Goal: Information Seeking & Learning: Learn about a topic

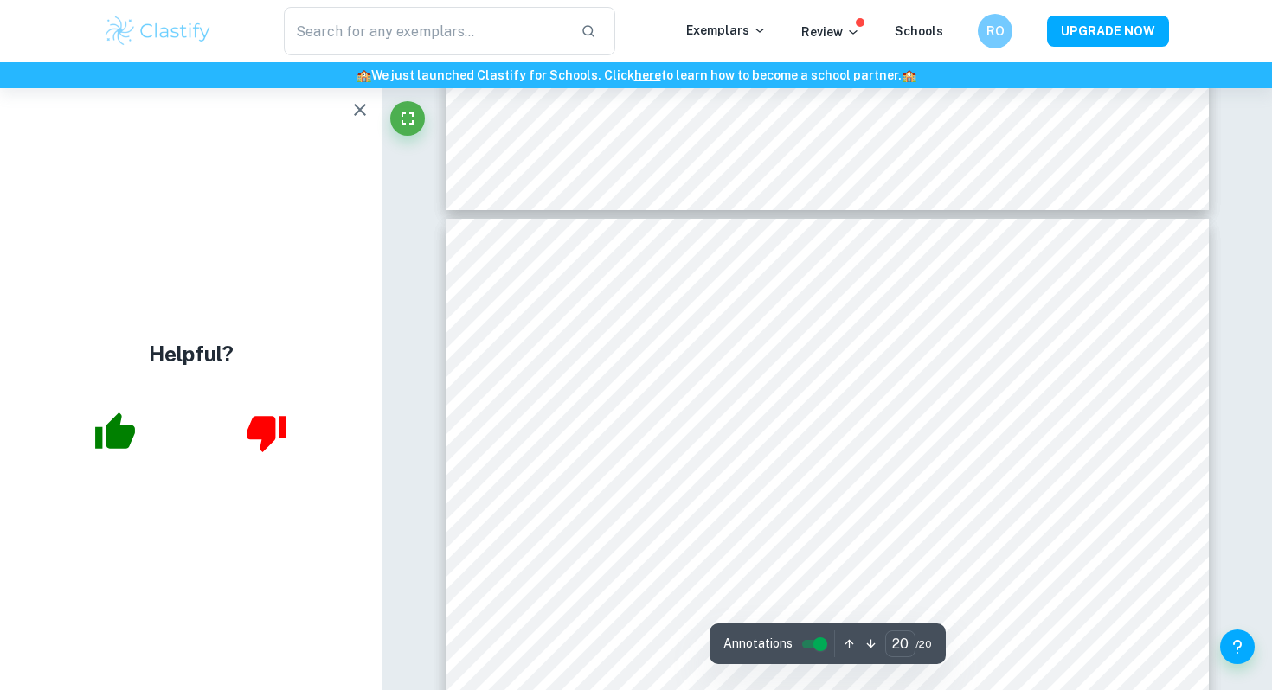
scroll to position [19230, 0]
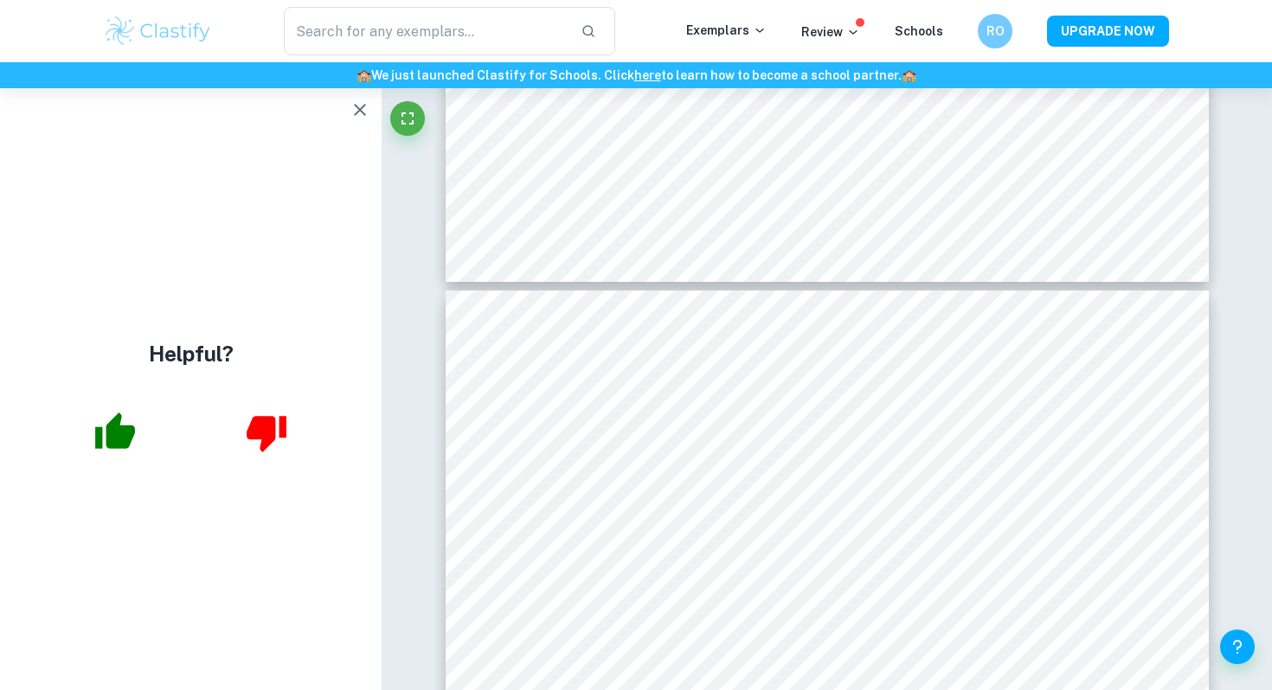
click at [362, 111] on icon "button" at bounding box center [360, 110] width 21 height 21
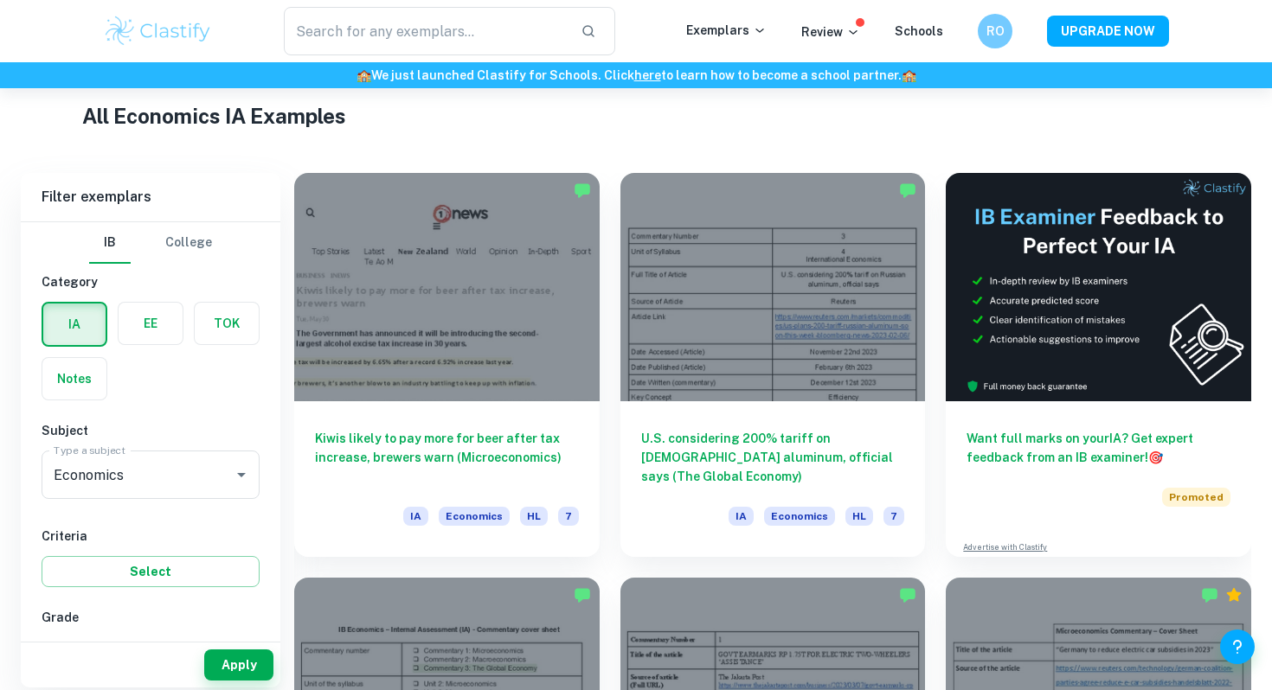
scroll to position [416, 0]
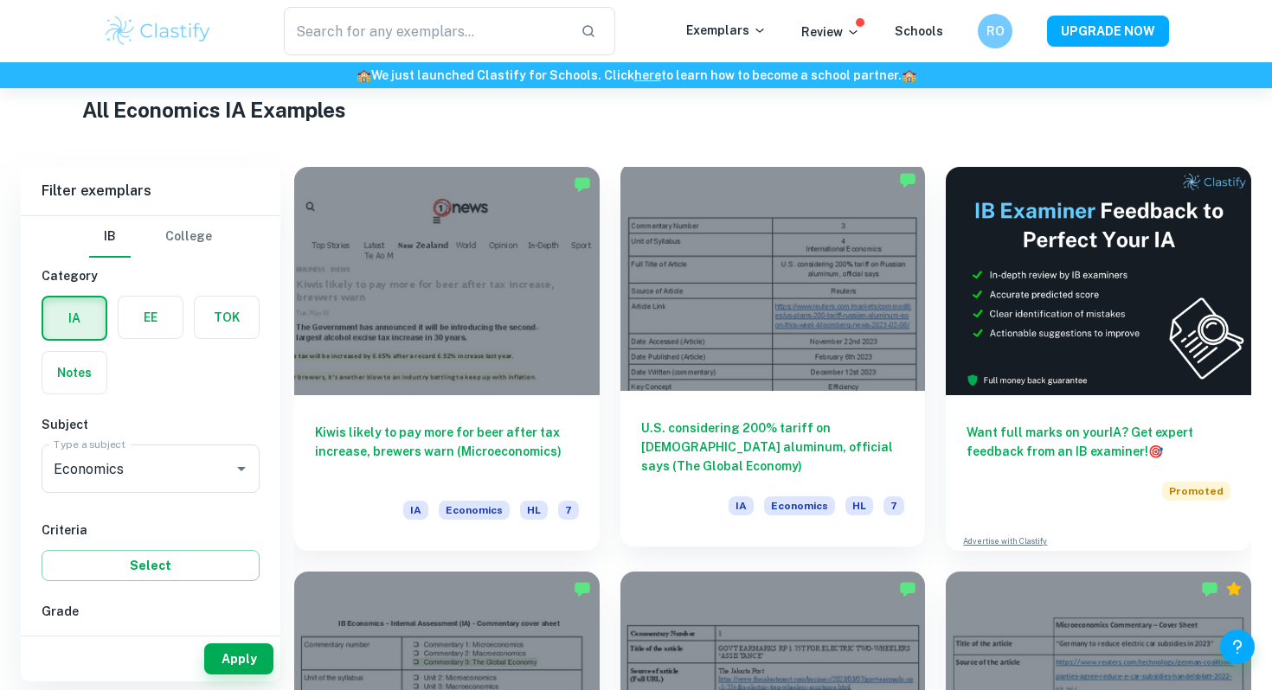
click at [709, 427] on h6 "U.S. considering 200% tariff on [DEMOGRAPHIC_DATA] aluminum, official says (The…" at bounding box center [773, 447] width 264 height 57
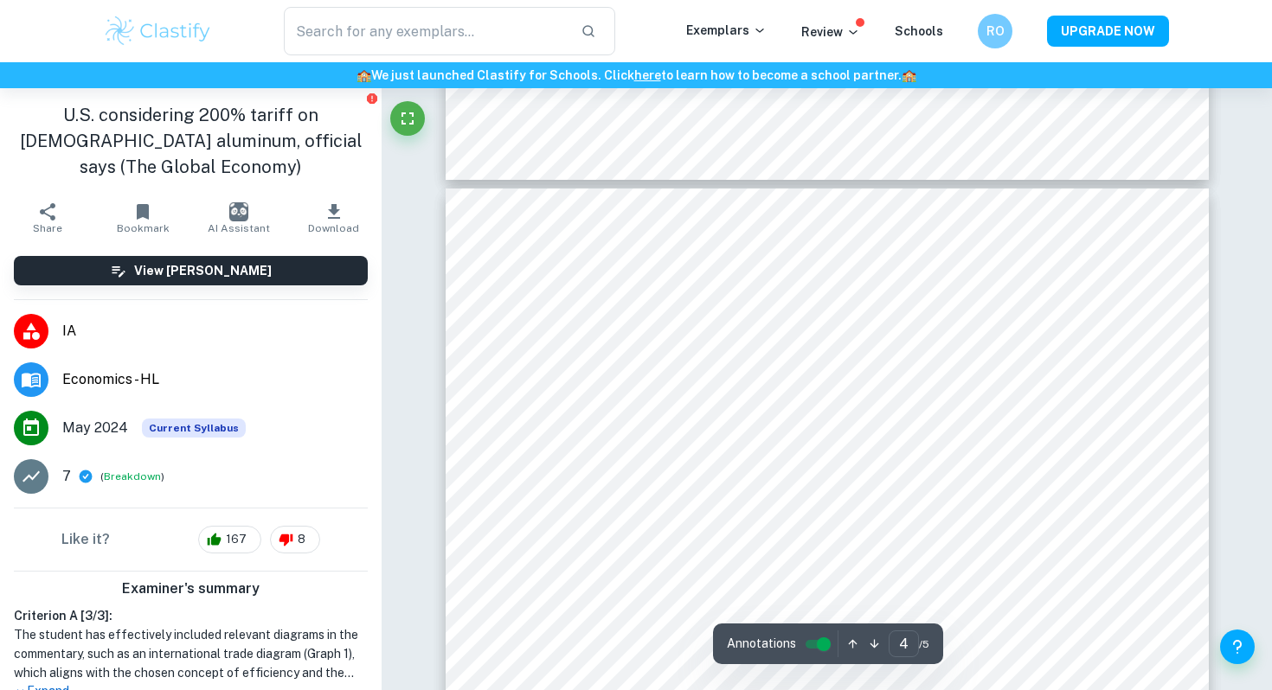
scroll to position [3420, 0]
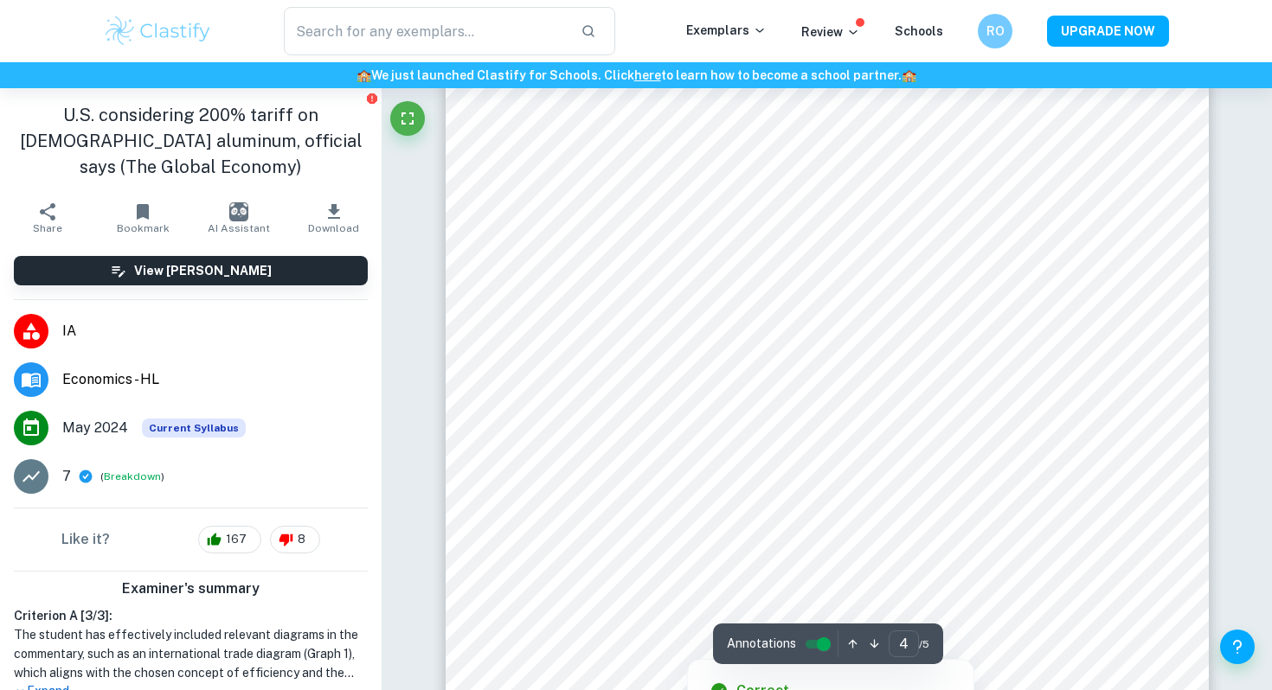
type input "5"
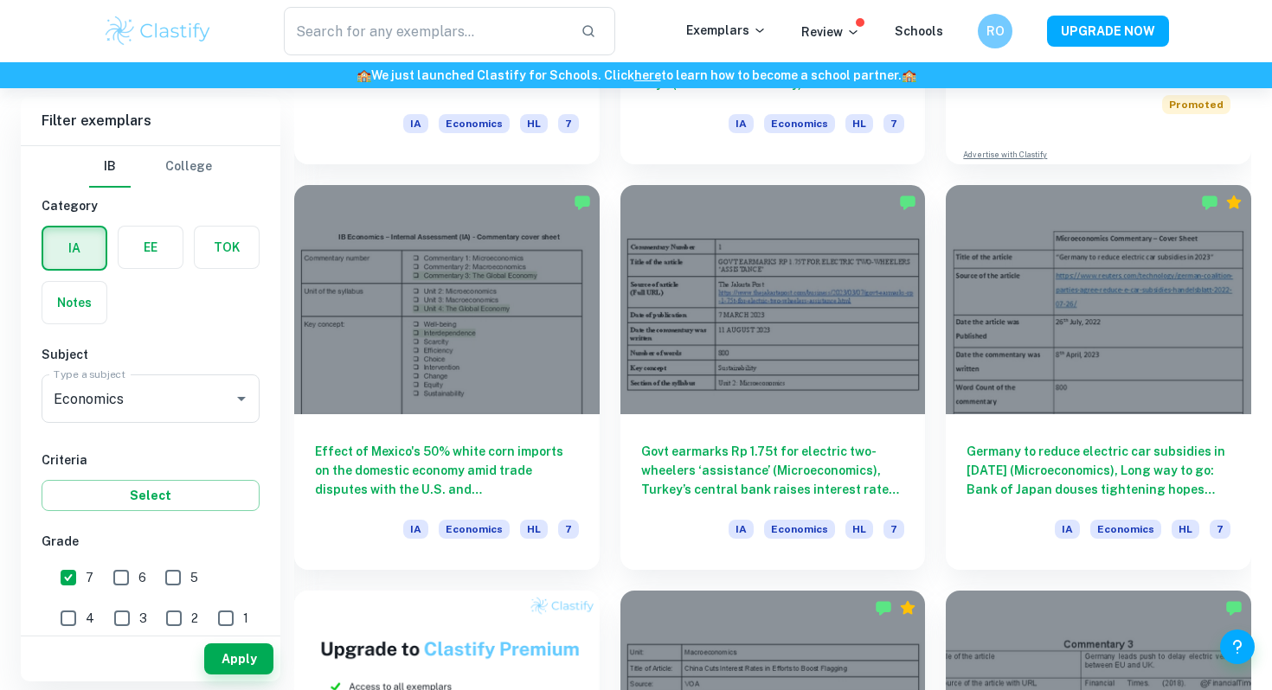
scroll to position [810, 0]
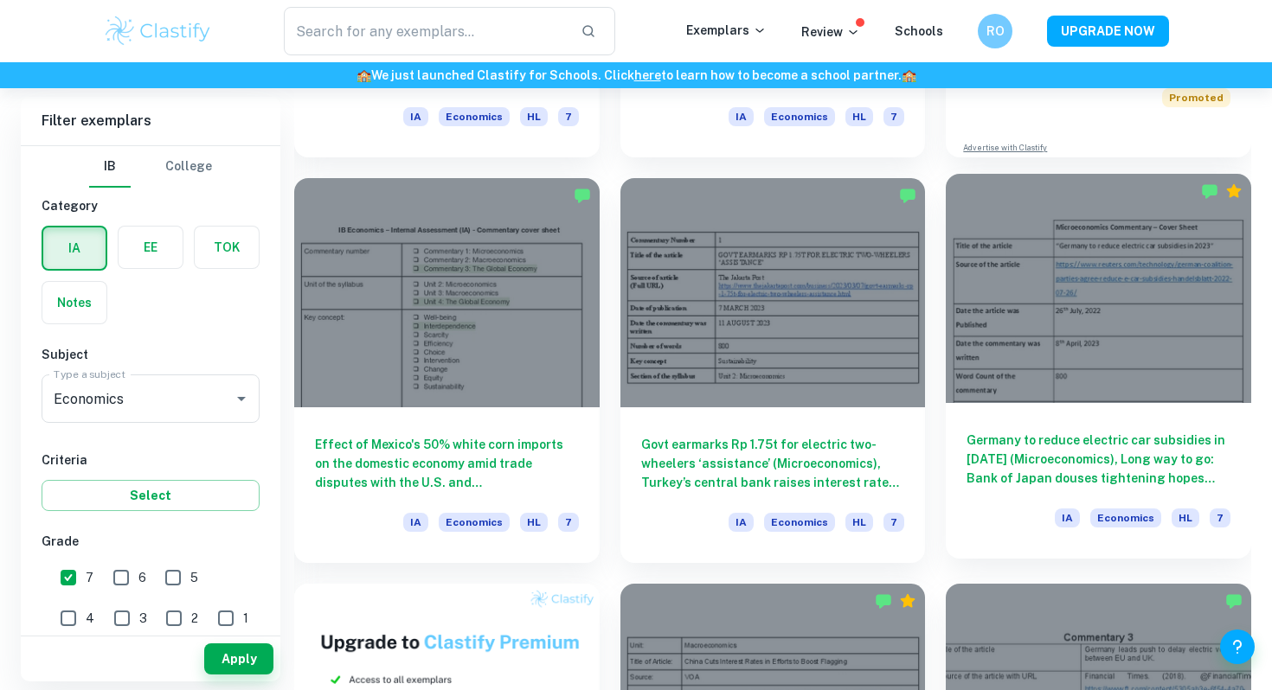
click at [1135, 378] on div at bounding box center [1098, 288] width 305 height 228
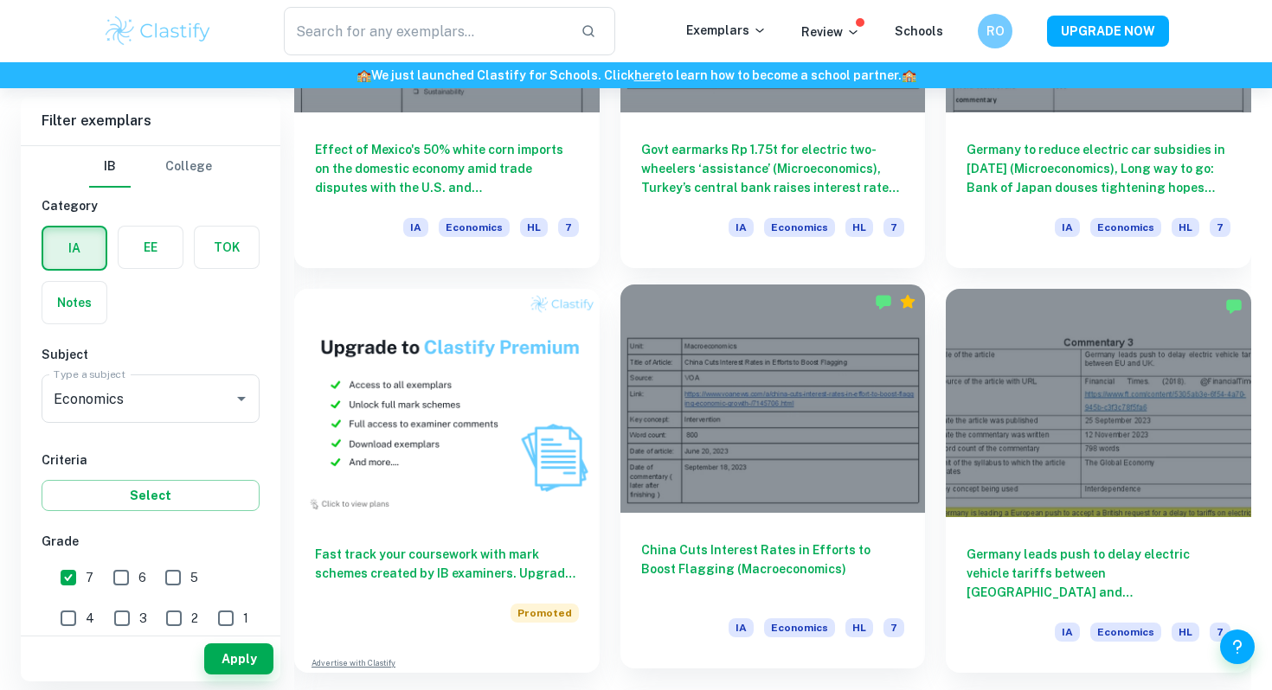
scroll to position [1155, 0]
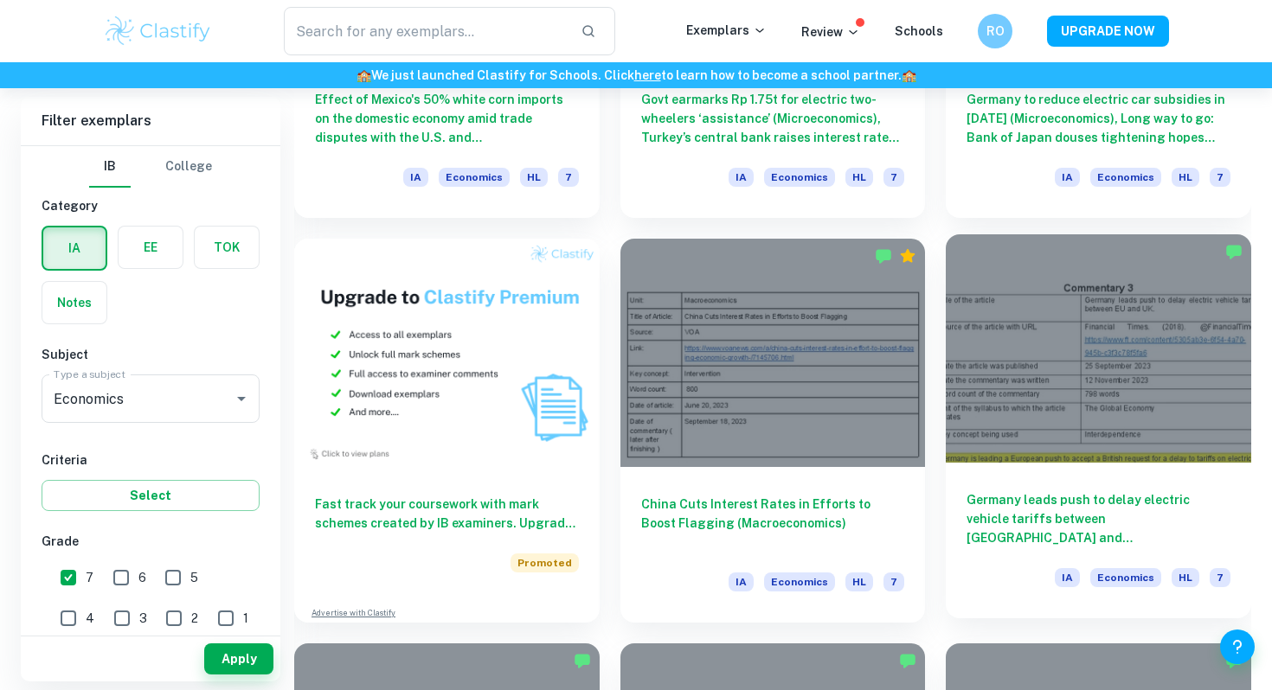
click at [1012, 516] on h6 "Germany leads push to delay electric vehicle tariffs between [GEOGRAPHIC_DATA] …" at bounding box center [1099, 519] width 264 height 57
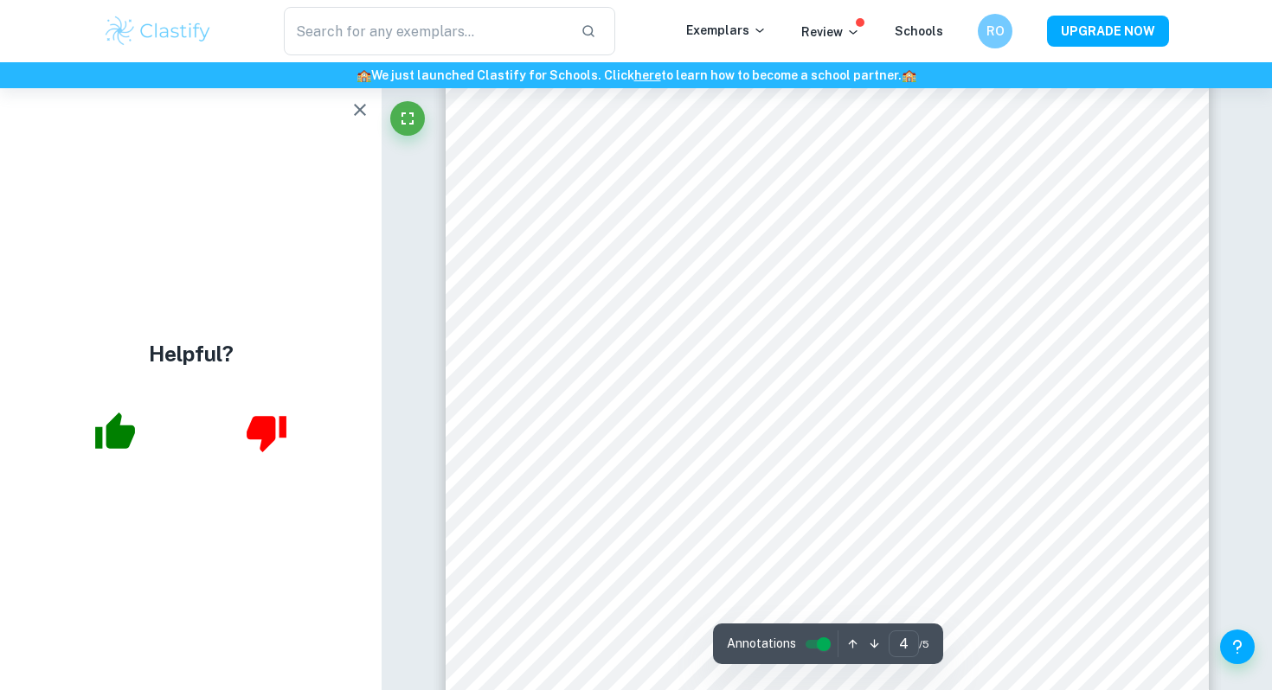
scroll to position [3379, 0]
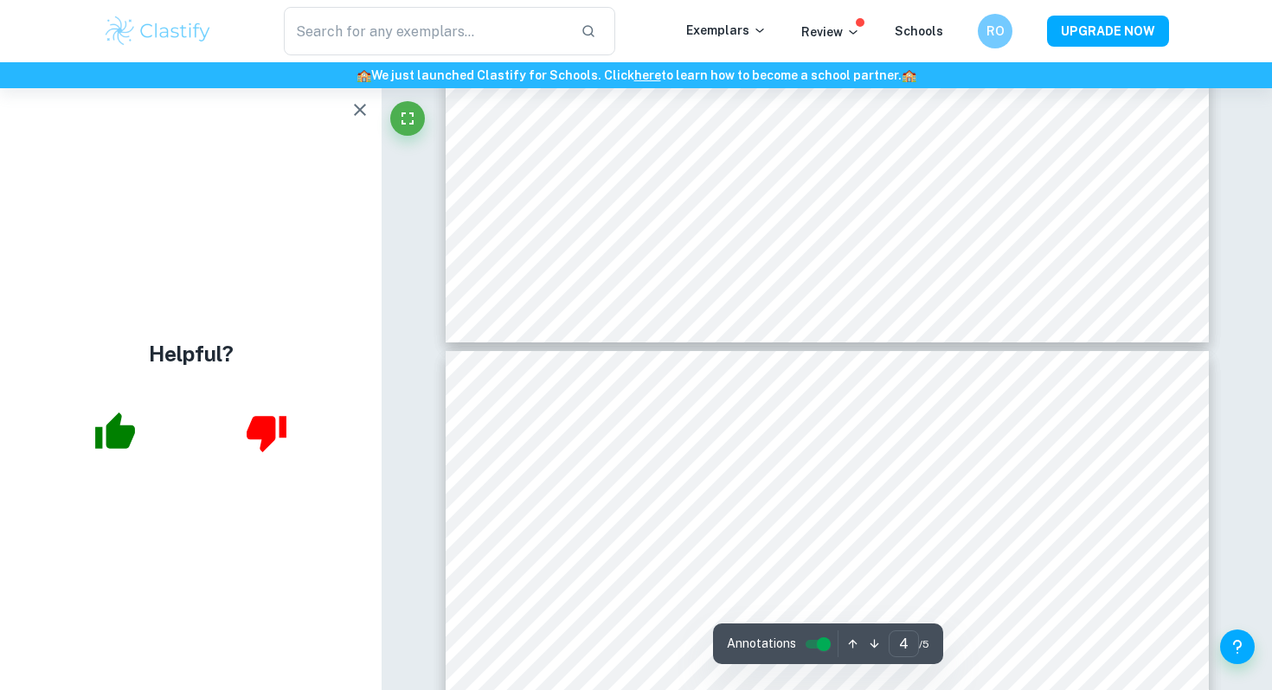
type input "5"
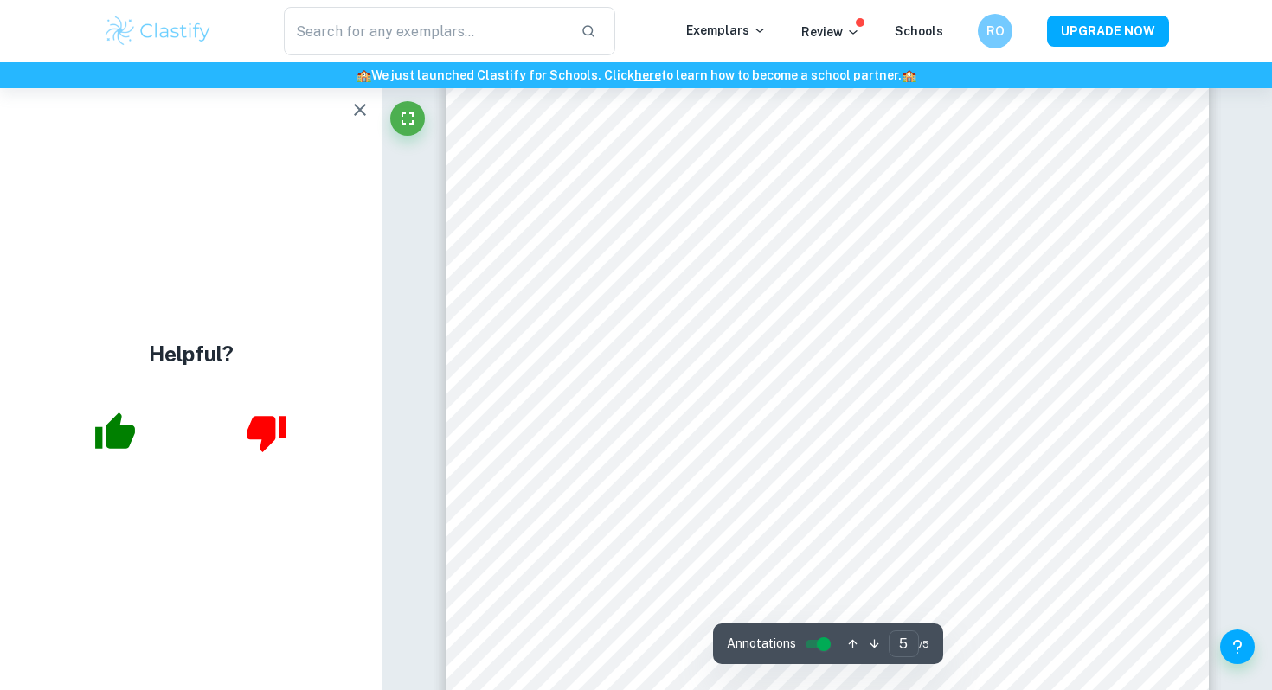
scroll to position [4649, 0]
